Goal: Check status

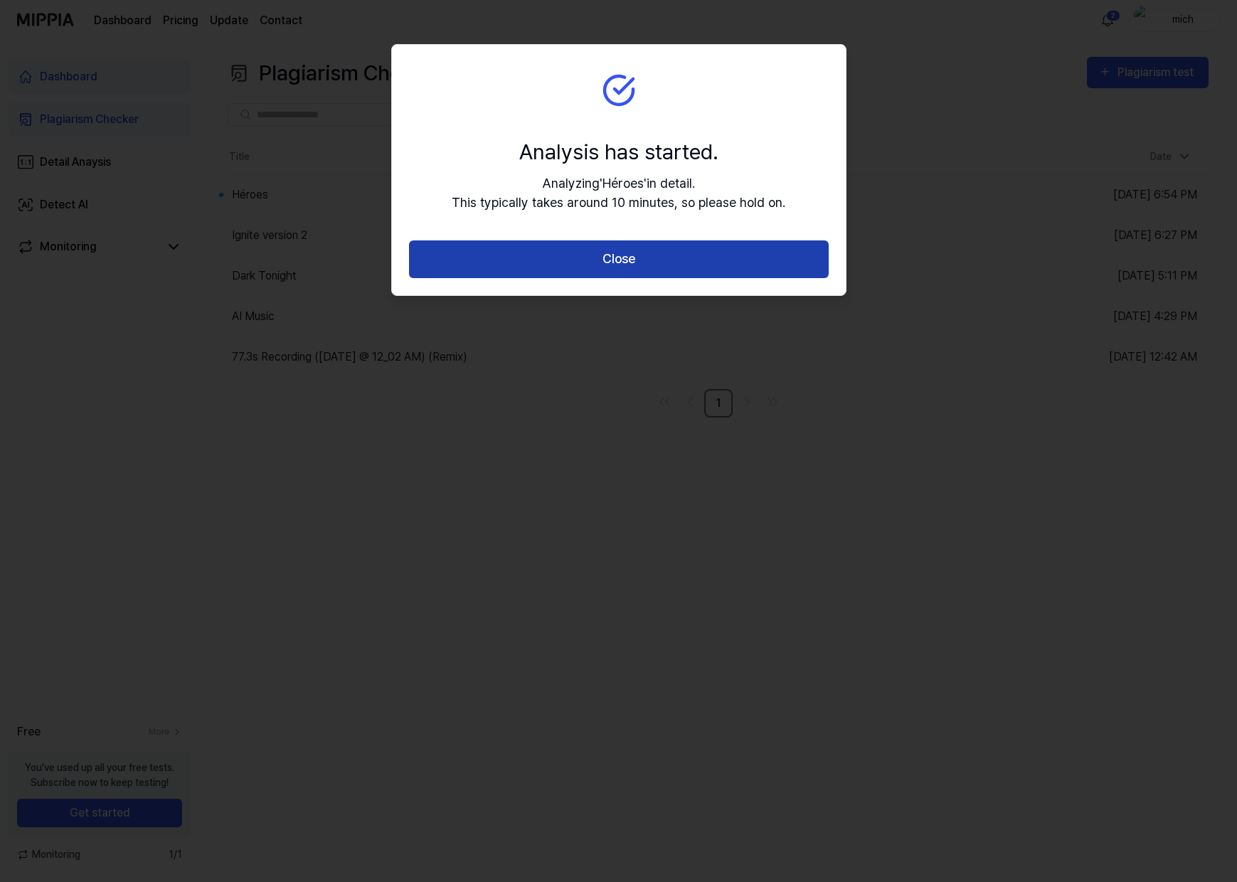
click at [663, 265] on button "Close" at bounding box center [619, 259] width 420 height 38
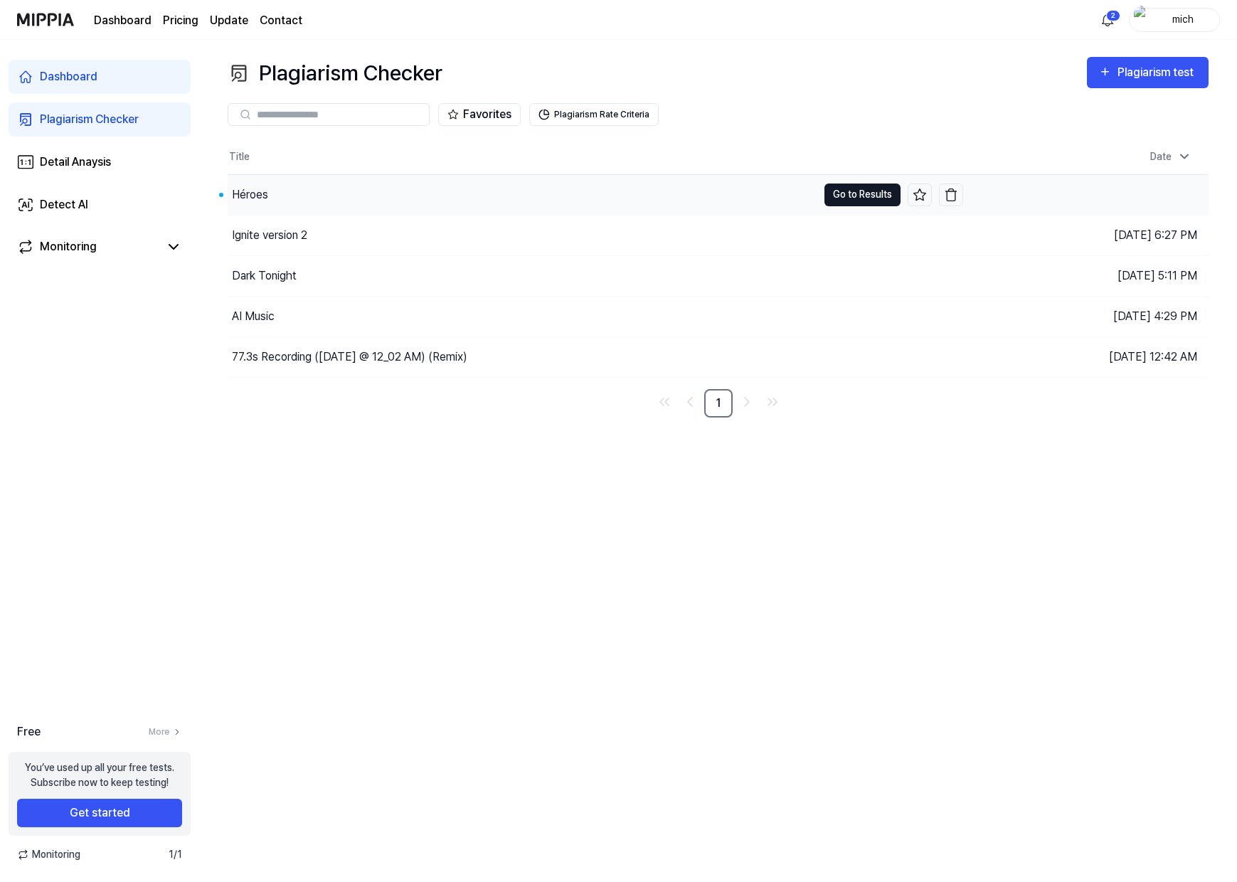
click at [864, 191] on button "Go to Results" at bounding box center [862, 194] width 76 height 23
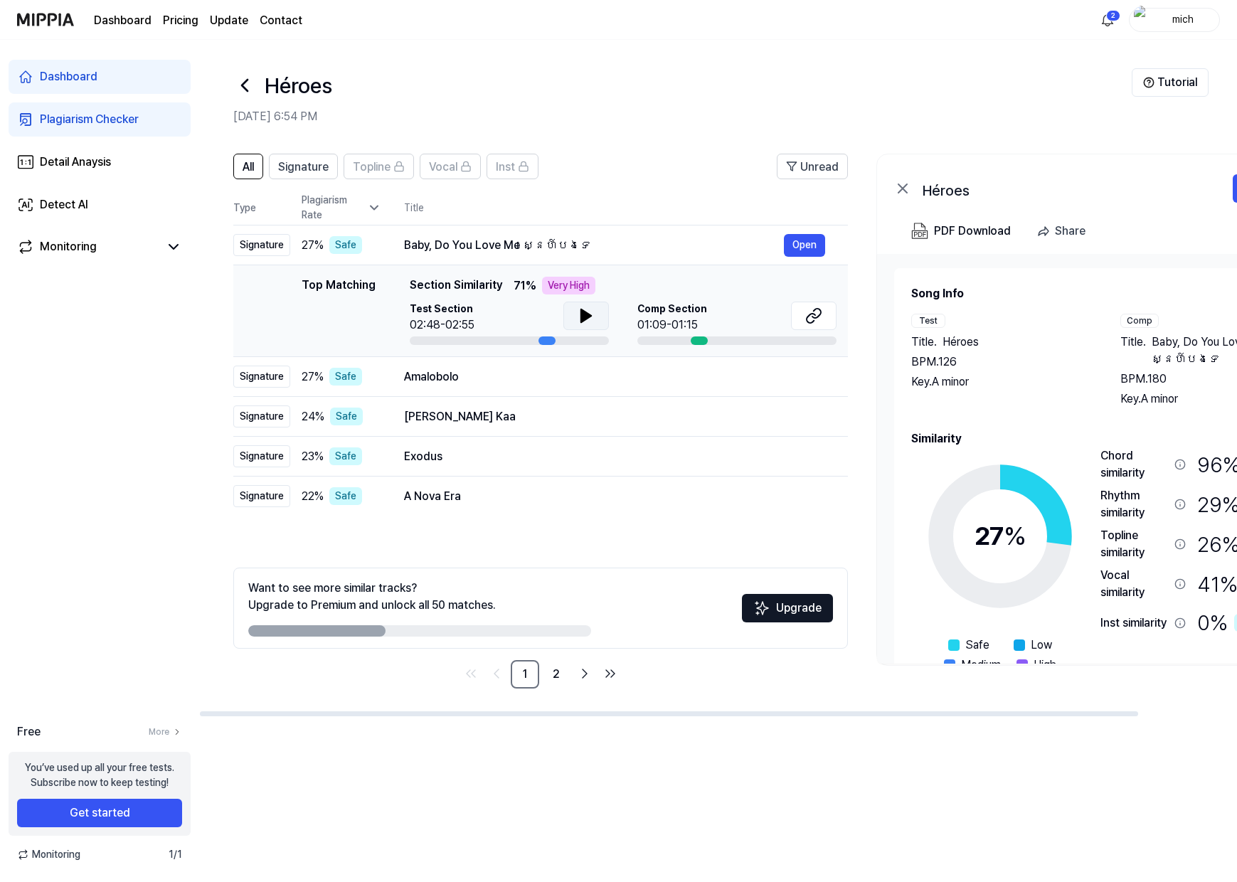
click at [590, 319] on icon at bounding box center [585, 315] width 17 height 17
click at [597, 311] on button at bounding box center [586, 316] width 46 height 28
click at [658, 159] on header "All Signature Topline Vocal Inst Unread" at bounding box center [540, 172] width 614 height 37
click at [592, 381] on div "Amalobolo" at bounding box center [594, 376] width 380 height 17
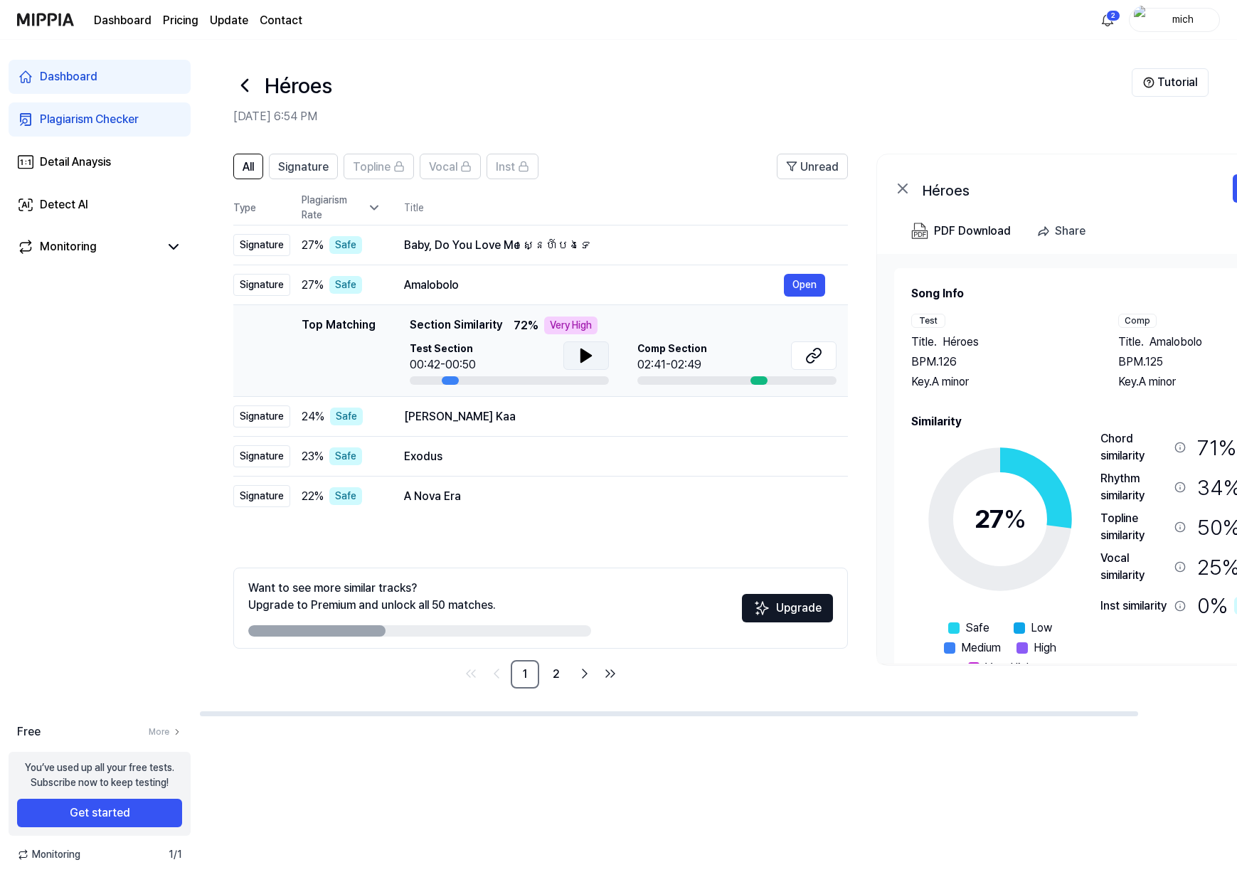
click at [585, 355] on icon at bounding box center [586, 355] width 10 height 13
click at [563, 417] on div "[PERSON_NAME] Kaa" at bounding box center [594, 416] width 380 height 17
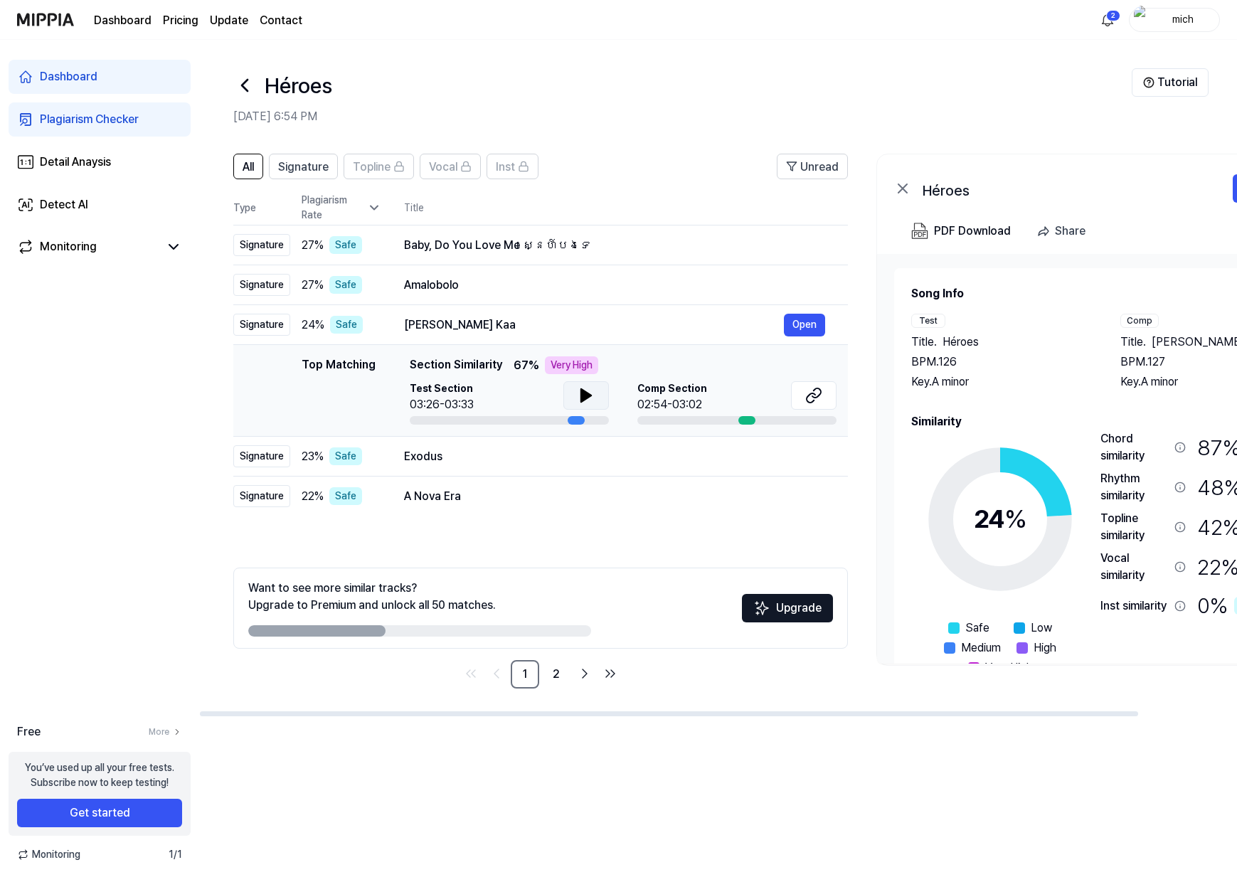
click at [593, 394] on icon at bounding box center [585, 395] width 17 height 17
click at [601, 390] on button at bounding box center [586, 395] width 46 height 28
click at [518, 458] on div "Exodus" at bounding box center [594, 456] width 380 height 17
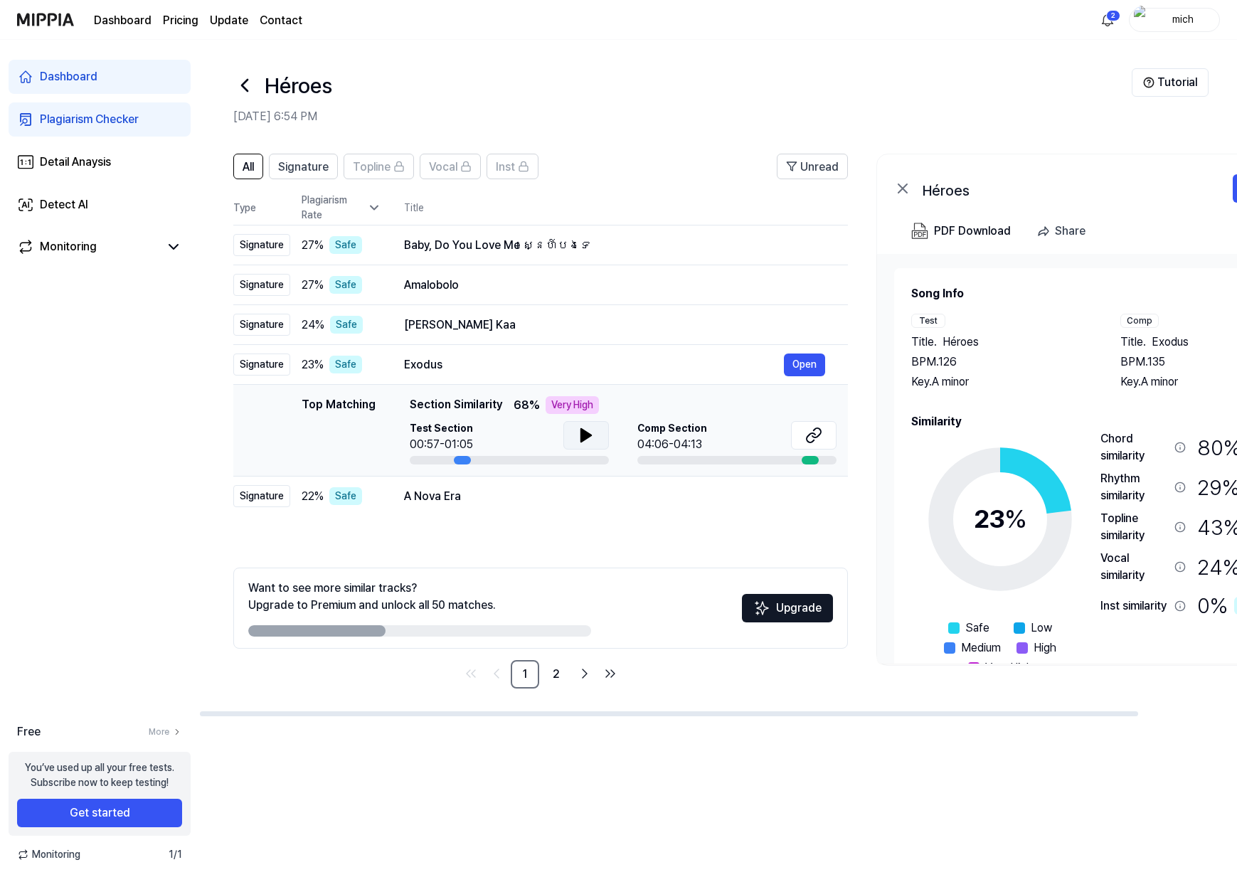
click at [592, 434] on icon at bounding box center [585, 435] width 17 height 17
click at [489, 503] on div "A Nova Era" at bounding box center [594, 496] width 380 height 17
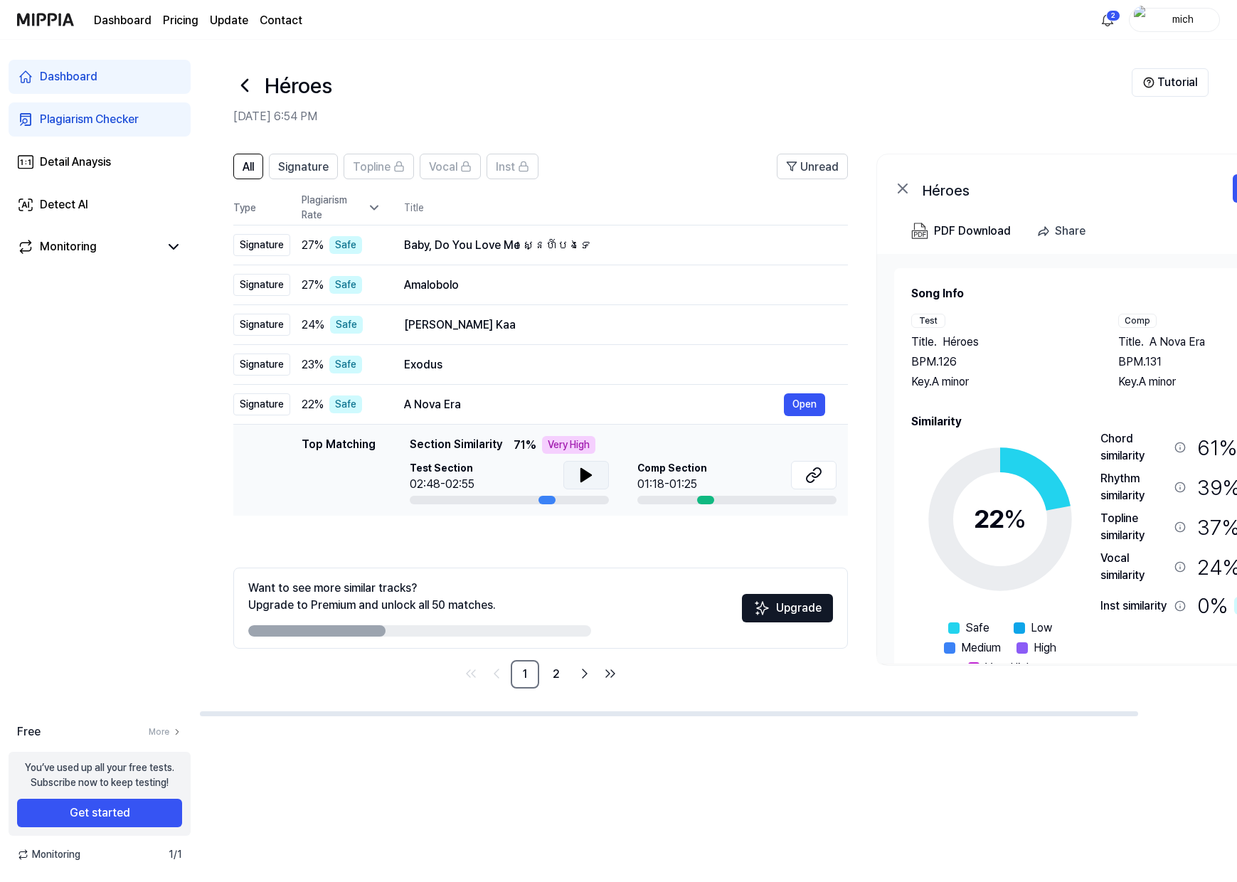
click at [587, 479] on icon at bounding box center [585, 475] width 17 height 17
click at [574, 539] on div "All Signature Topline Vocal Inst Unread All Signature Topline Vocal Inst Type P…" at bounding box center [540, 421] width 614 height 535
drag, startPoint x: 522, startPoint y: 363, endPoint x: 523, endPoint y: 373, distance: 9.4
click at [523, 370] on div "Exodus" at bounding box center [594, 364] width 380 height 17
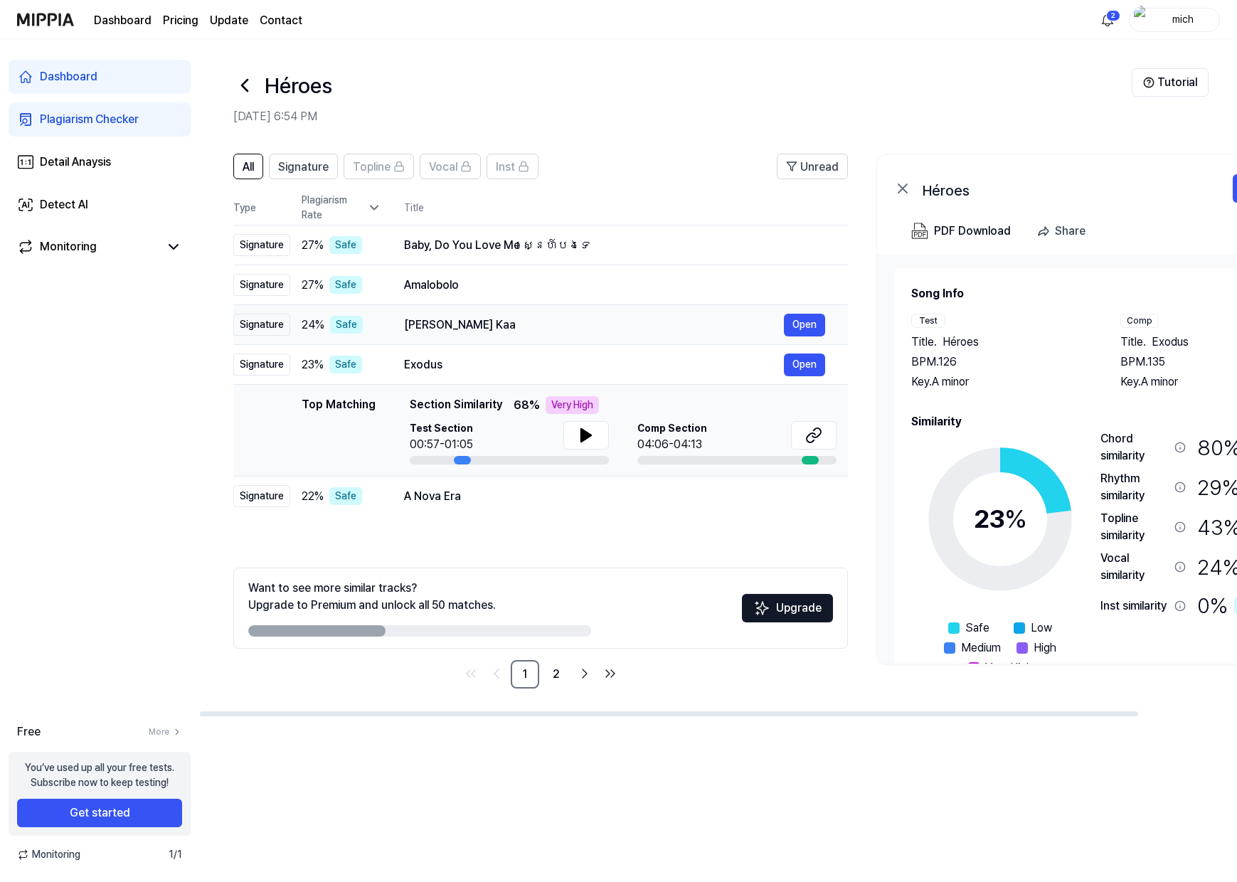
click at [536, 316] on div "[PERSON_NAME] Kaa" at bounding box center [594, 324] width 380 height 17
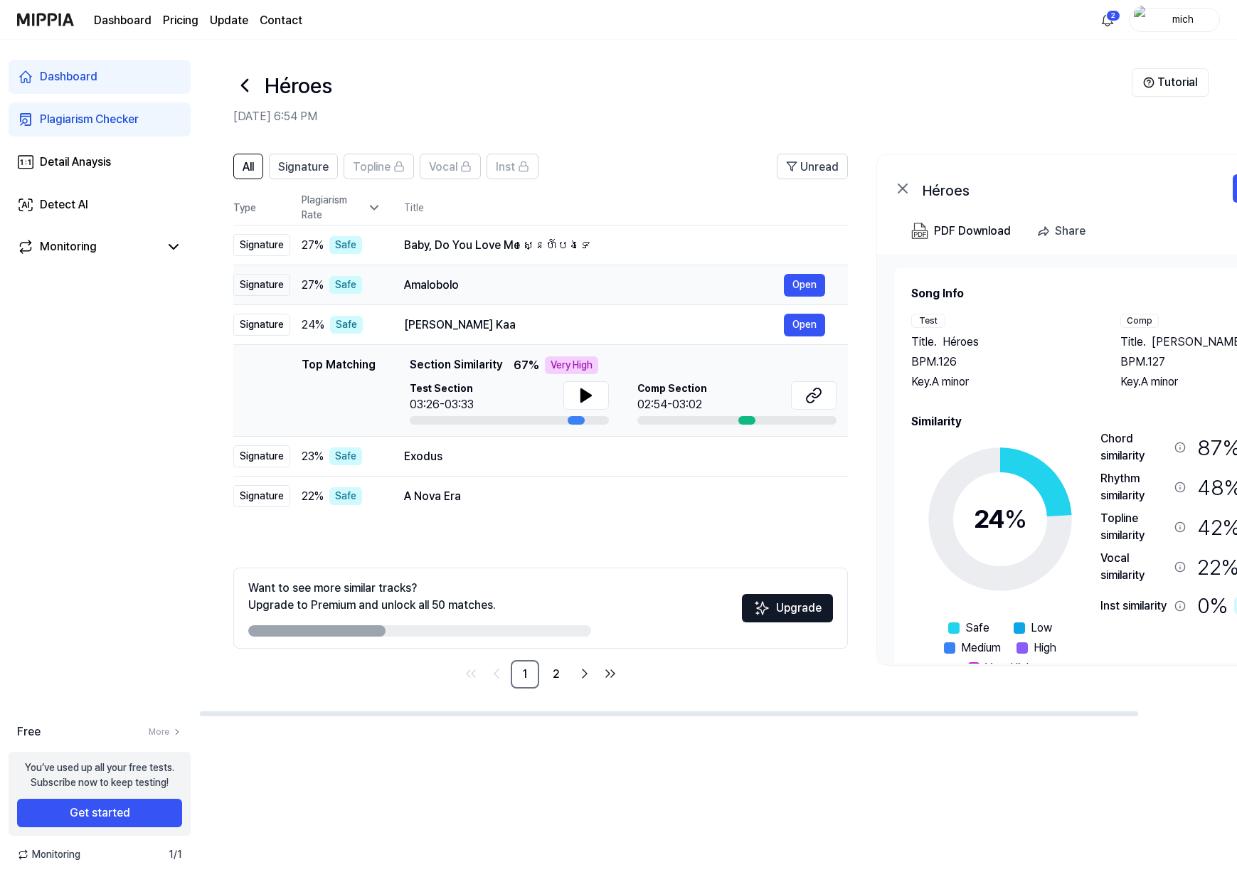
click at [543, 289] on div "Amalobolo" at bounding box center [594, 285] width 380 height 17
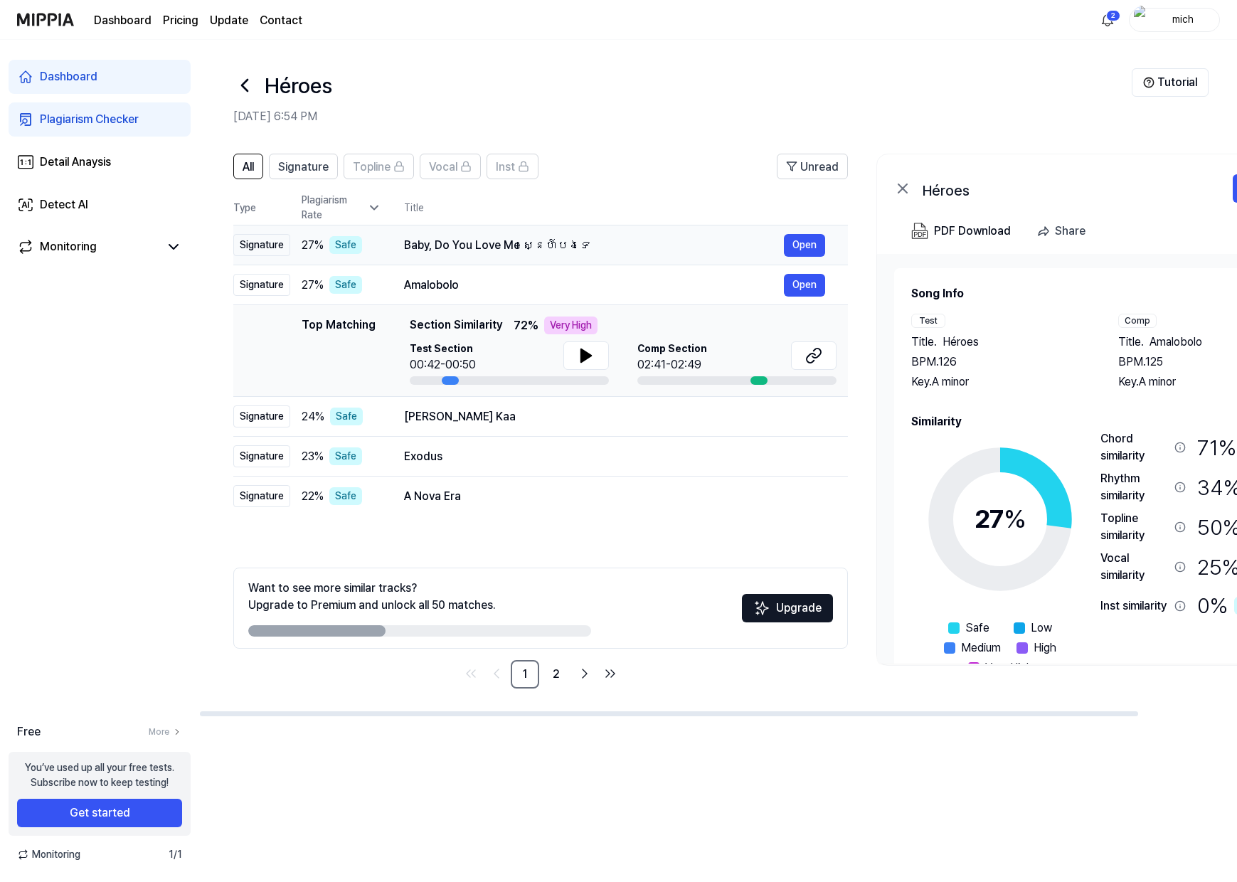
click at [629, 241] on div "Baby, Do You Love Me ស្នេហ៍បងទេ" at bounding box center [594, 245] width 380 height 17
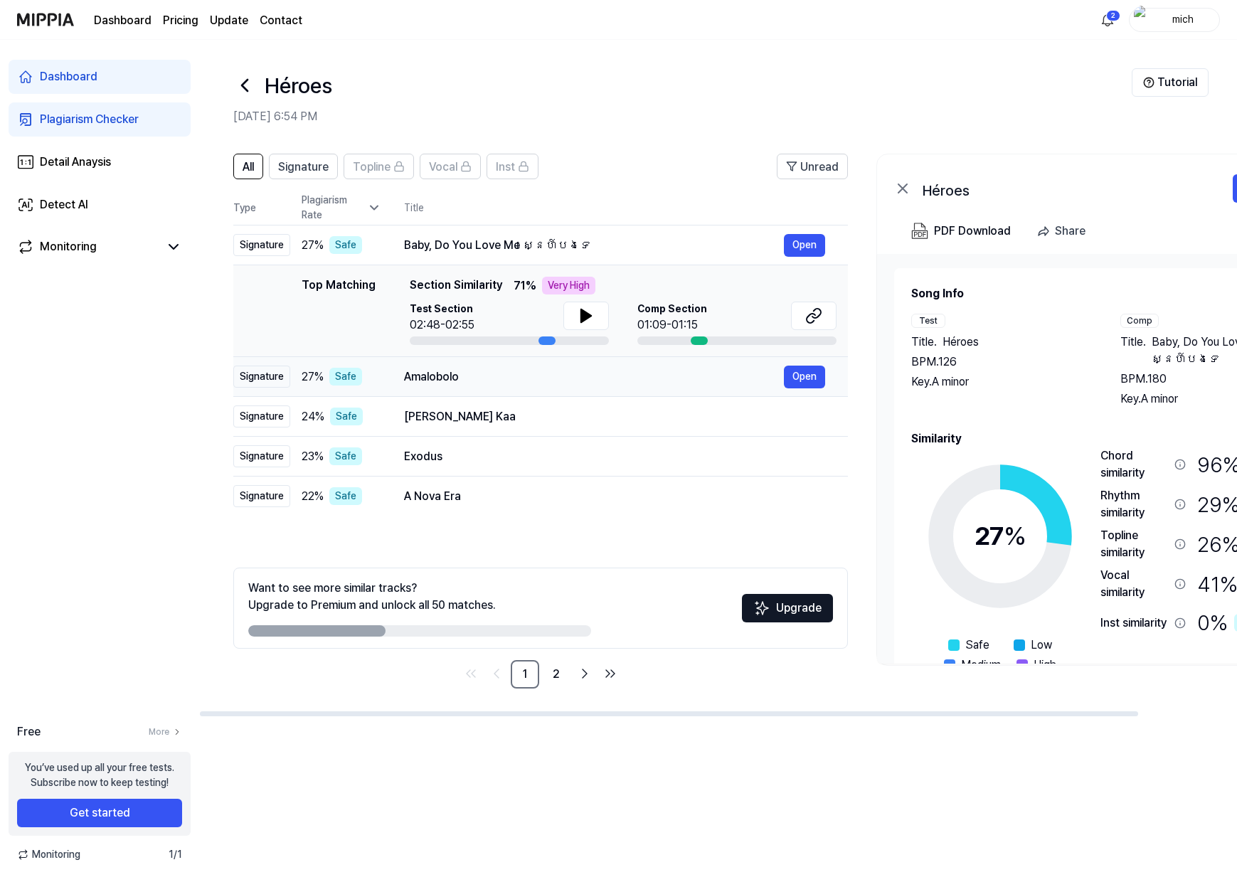
click at [548, 375] on div "Amalobolo" at bounding box center [594, 376] width 380 height 17
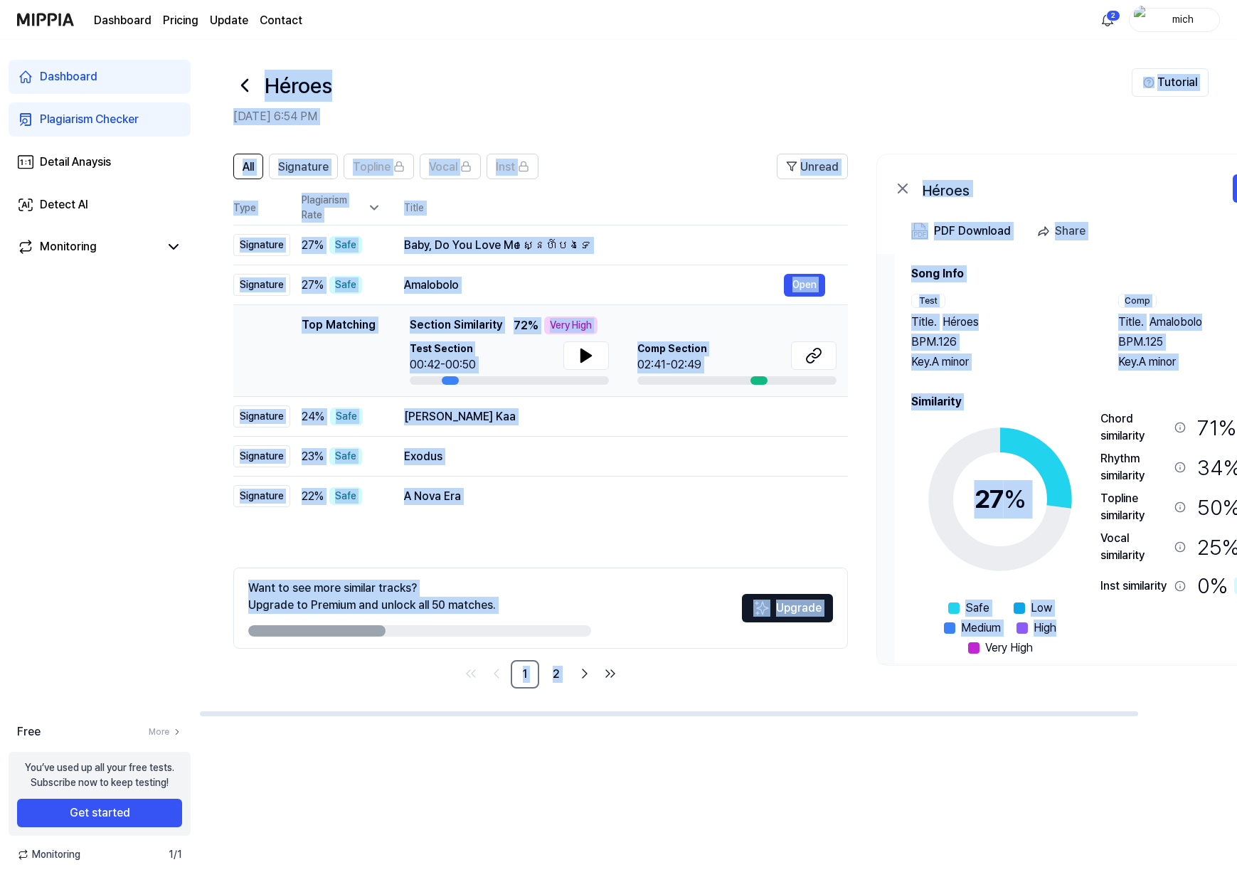
scroll to position [44, 0]
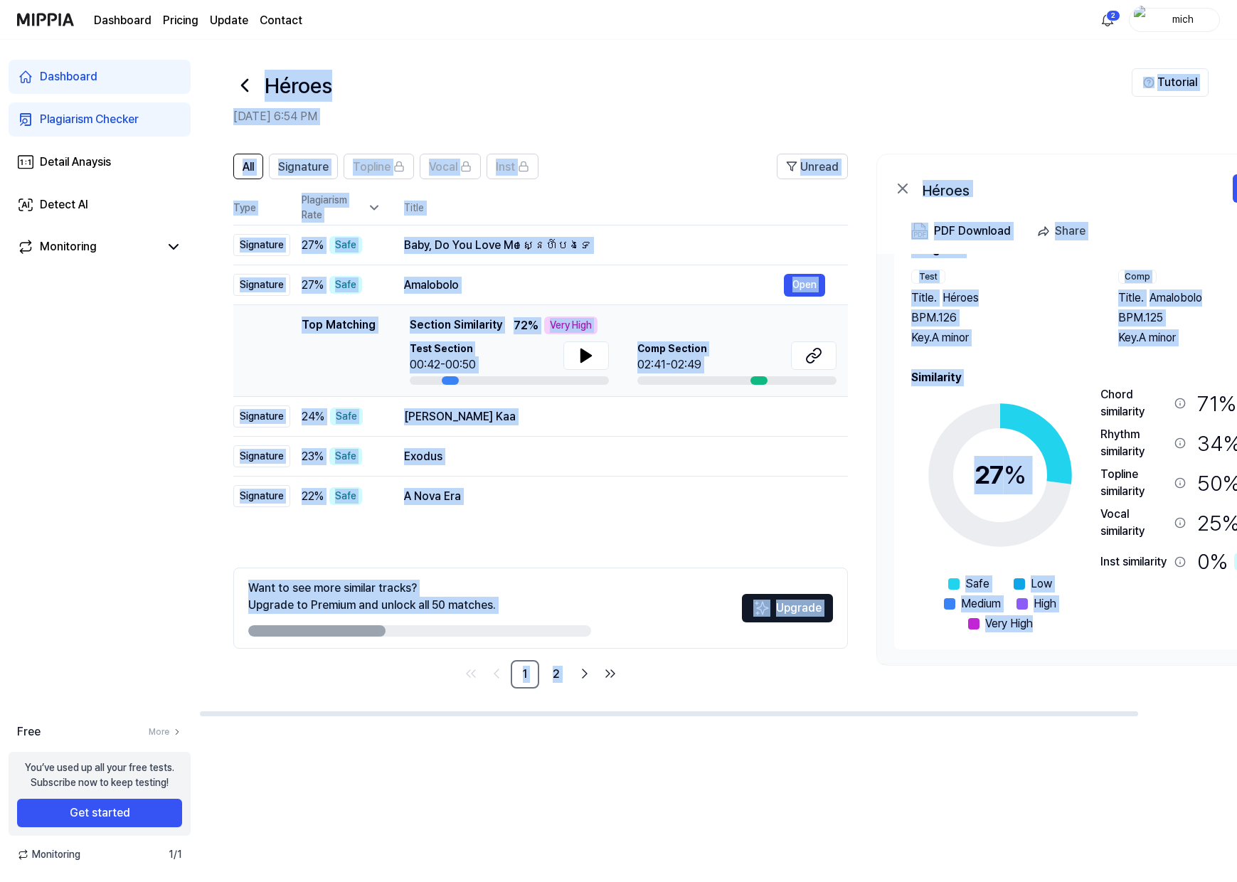
drag, startPoint x: 265, startPoint y: 87, endPoint x: 1043, endPoint y: 652, distance: 961.3
click at [1043, 652] on div "Héroes [DATE] 6:54 PM Tutorial All Signature Topline Vocal Inst Unread All Sign…" at bounding box center [718, 461] width 1038 height 842
drag, startPoint x: 1043, startPoint y: 652, endPoint x: 1006, endPoint y: 624, distance: 46.8
copy div "Héroes [DATE] 6:54 PM Tutorial All Signature Topline Vocal Inst Unread All Sign…"
click at [678, 80] on div "Héroes" at bounding box center [682, 85] width 898 height 34
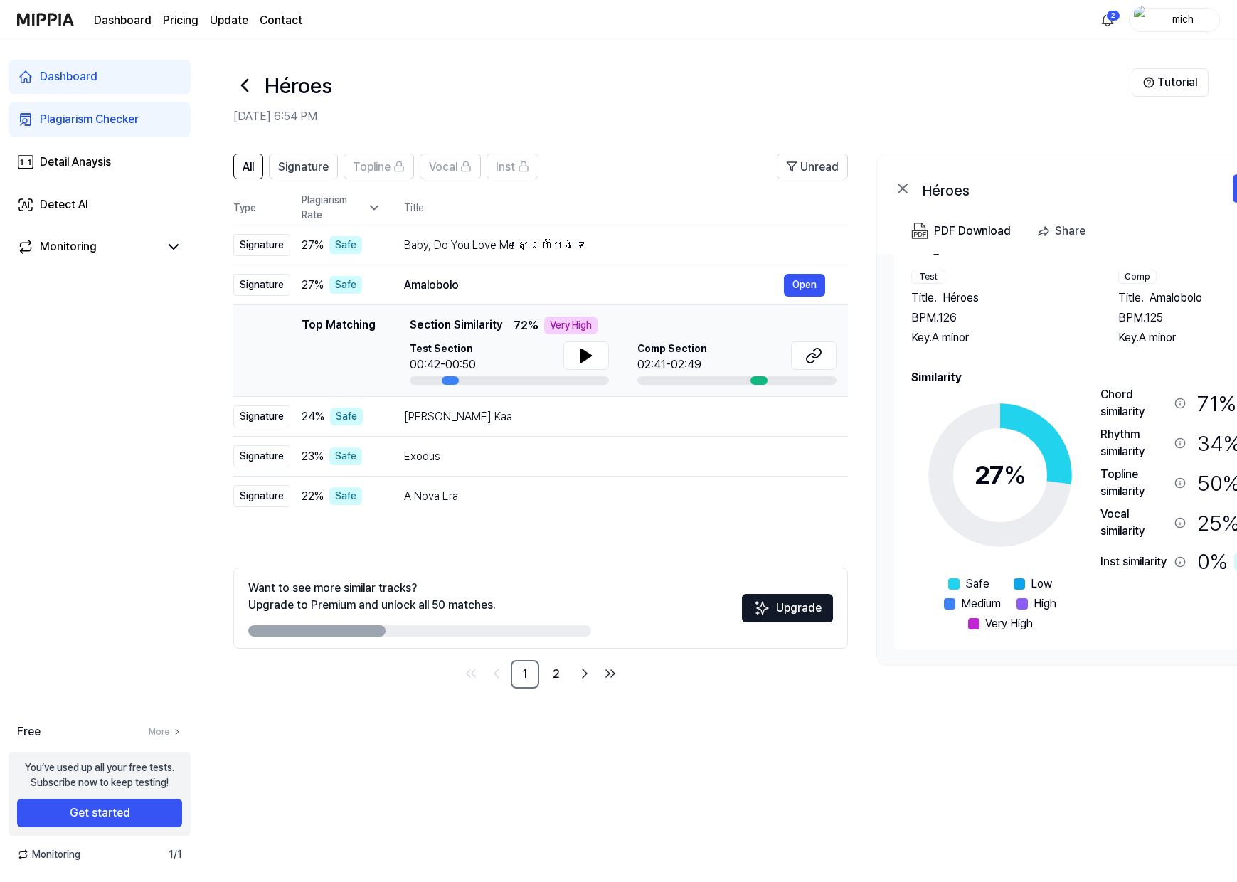
click at [245, 85] on icon at bounding box center [244, 85] width 23 height 23
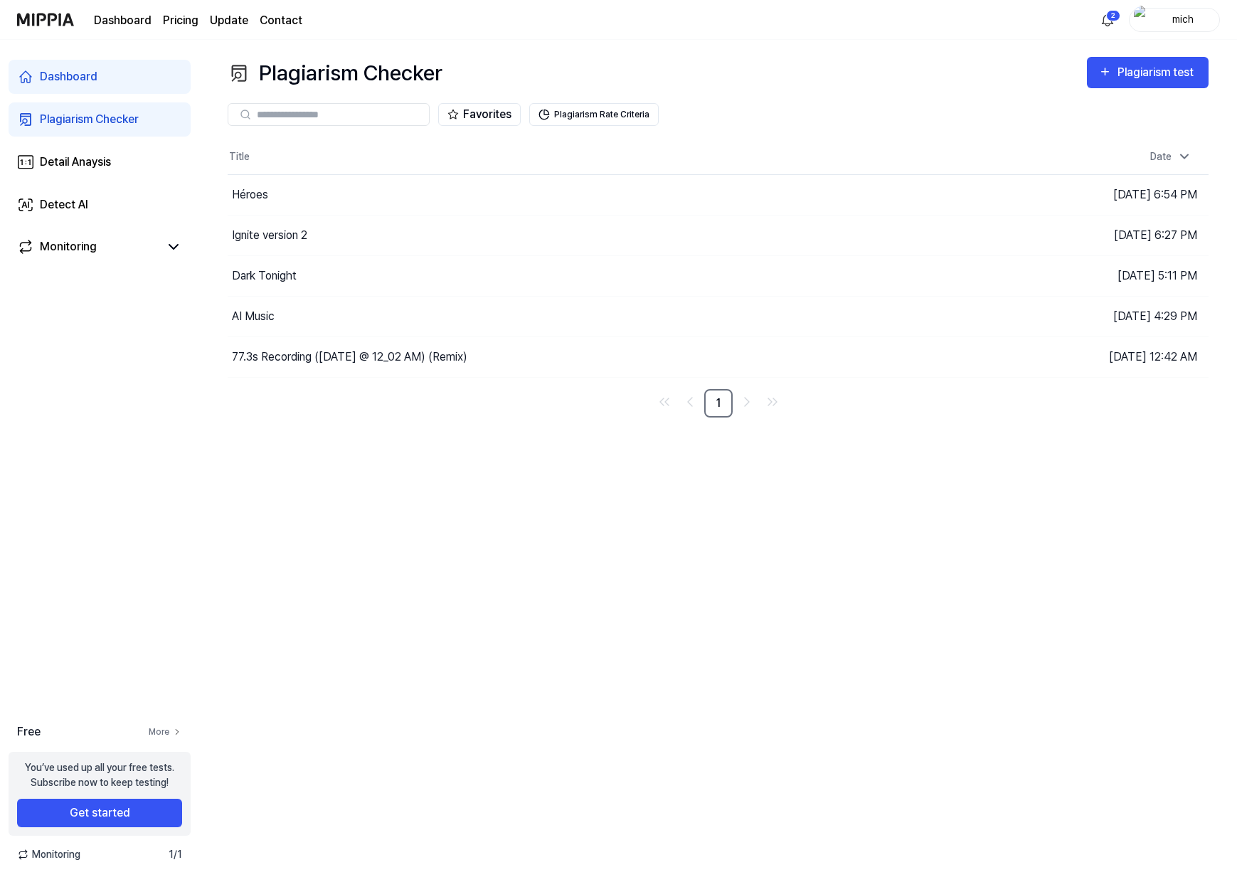
click at [163, 730] on link "More" at bounding box center [165, 731] width 33 height 13
